Goal: Book appointment/travel/reservation

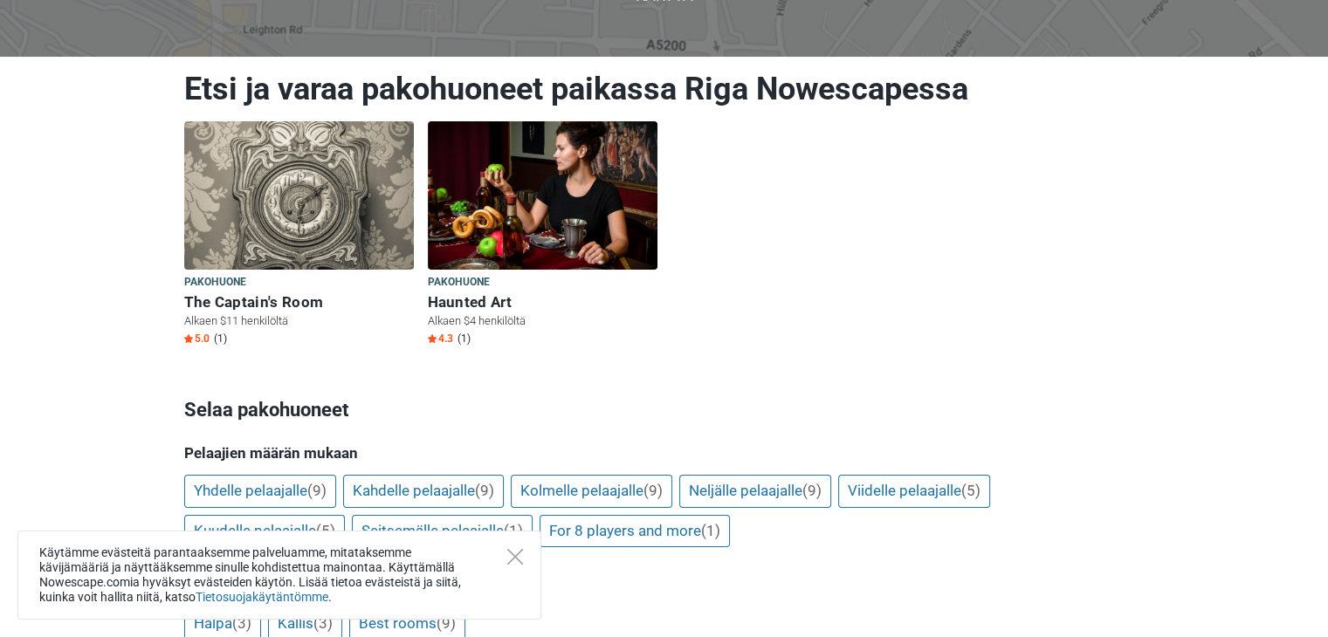
scroll to position [173, 0]
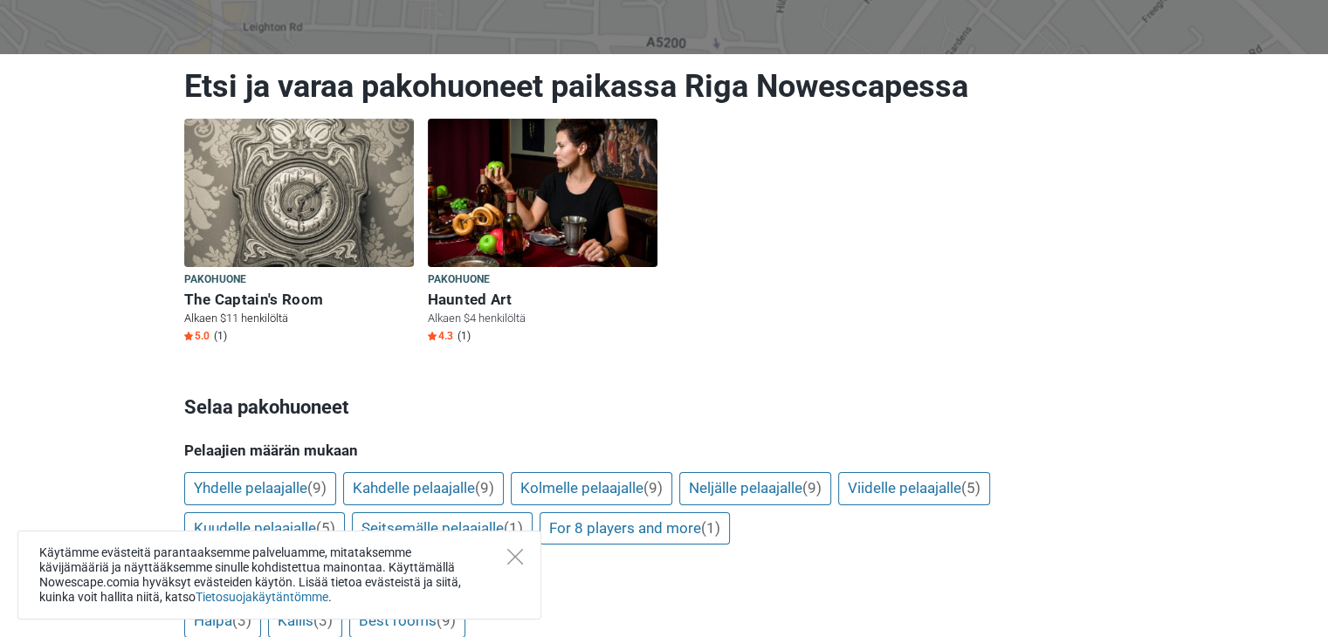
click at [294, 213] on img at bounding box center [299, 193] width 230 height 148
